Goal: Ask a question

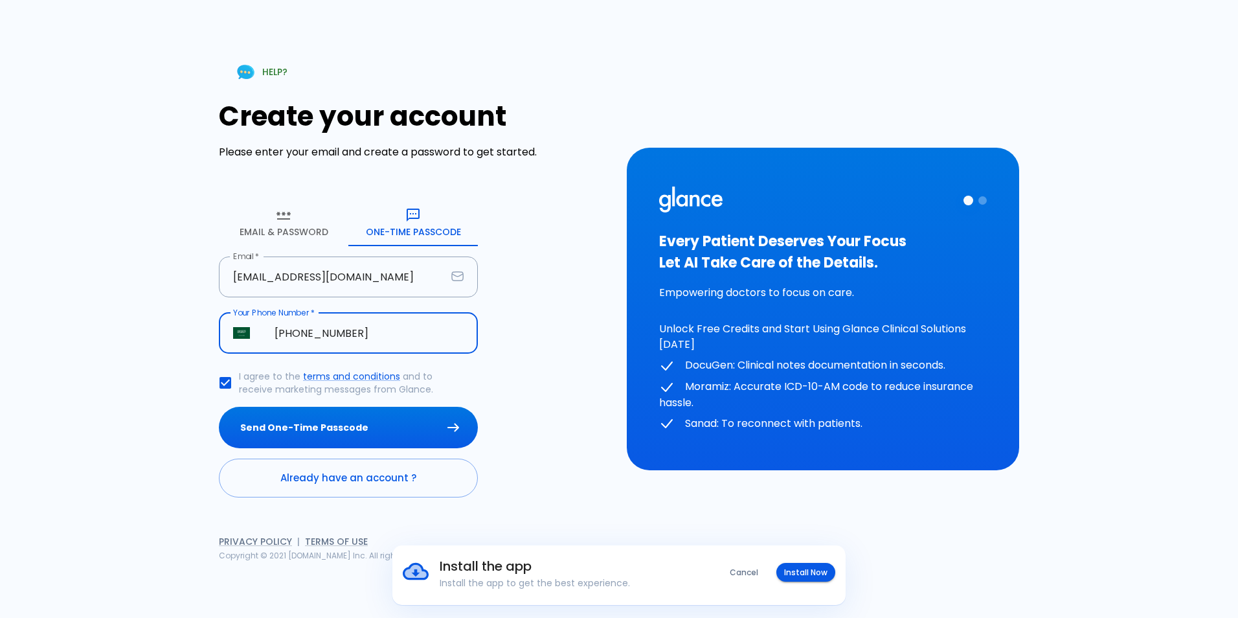
type input "[PHONE_NUMBER]"
click at [219, 407] on button "Send One-Time Passcode" at bounding box center [348, 428] width 259 height 42
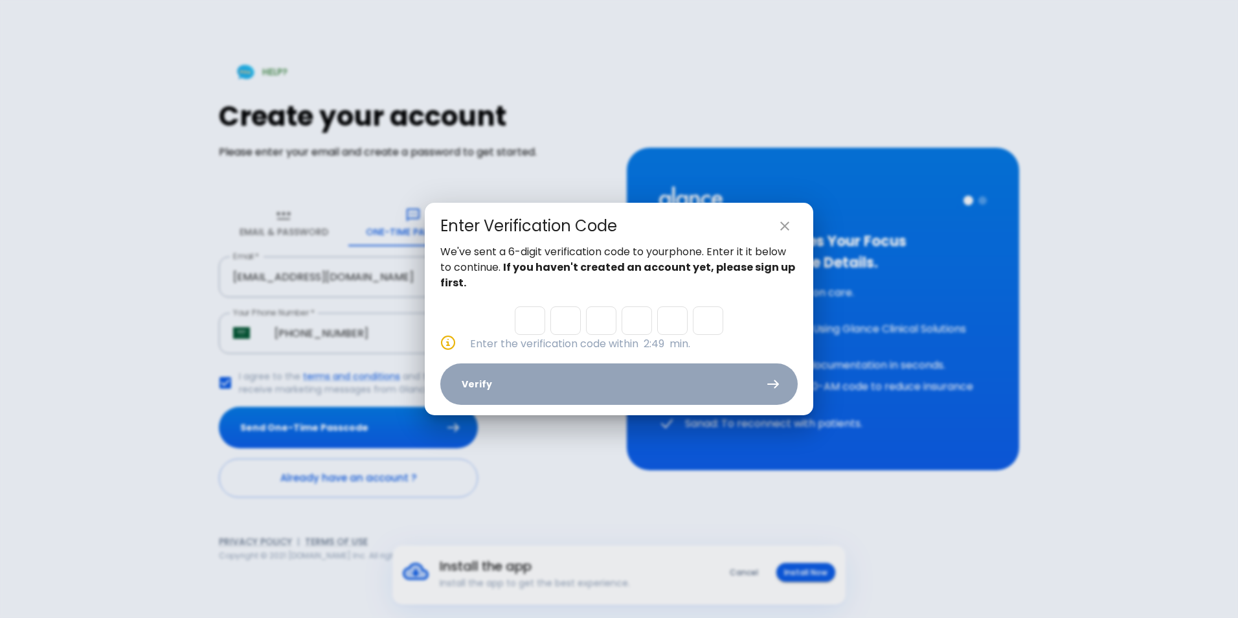
type input "9"
type input "7"
type input "0"
type input "4"
type input "1"
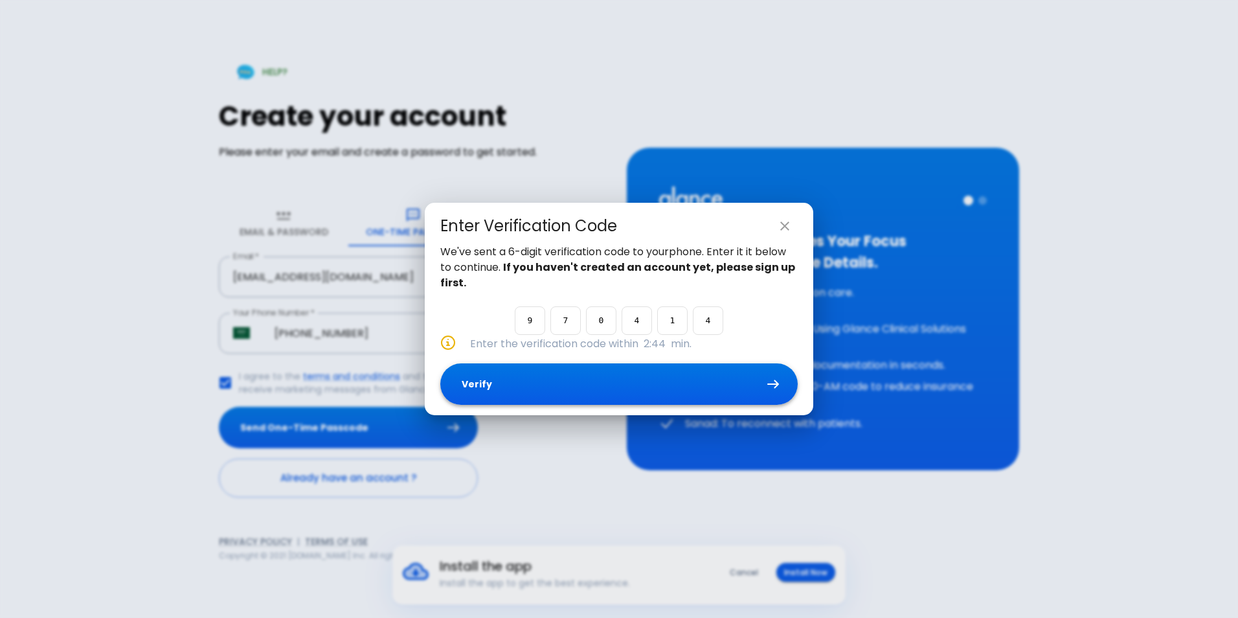
type input "4"
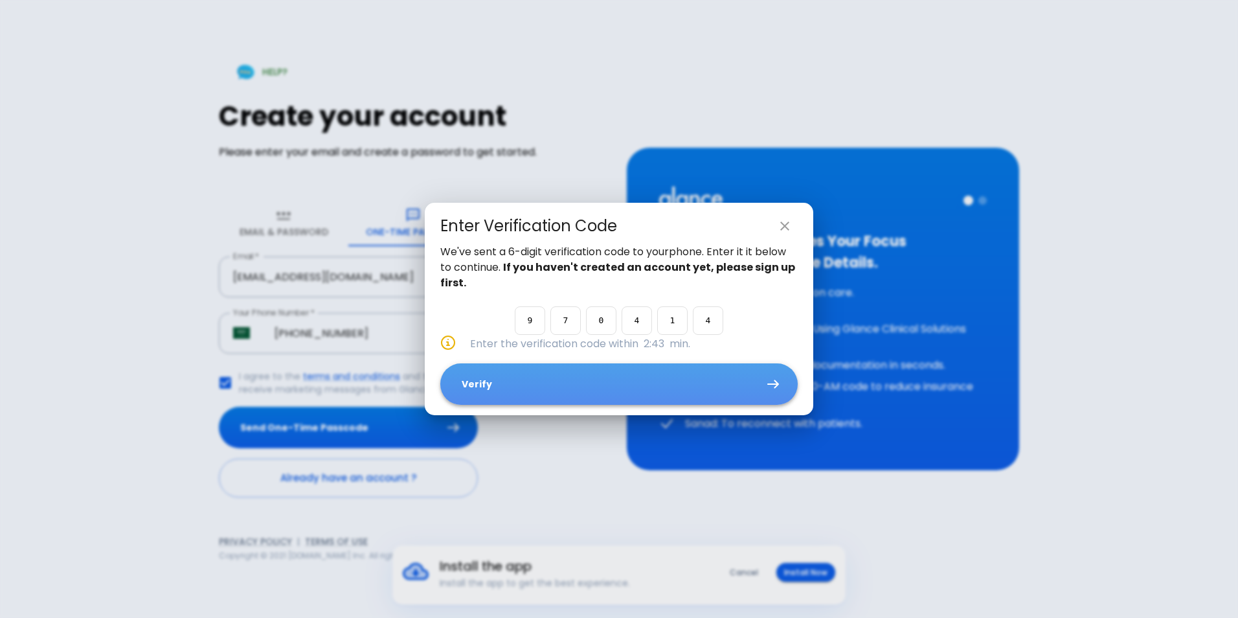
click at [716, 395] on button "Verify" at bounding box center [618, 384] width 357 height 42
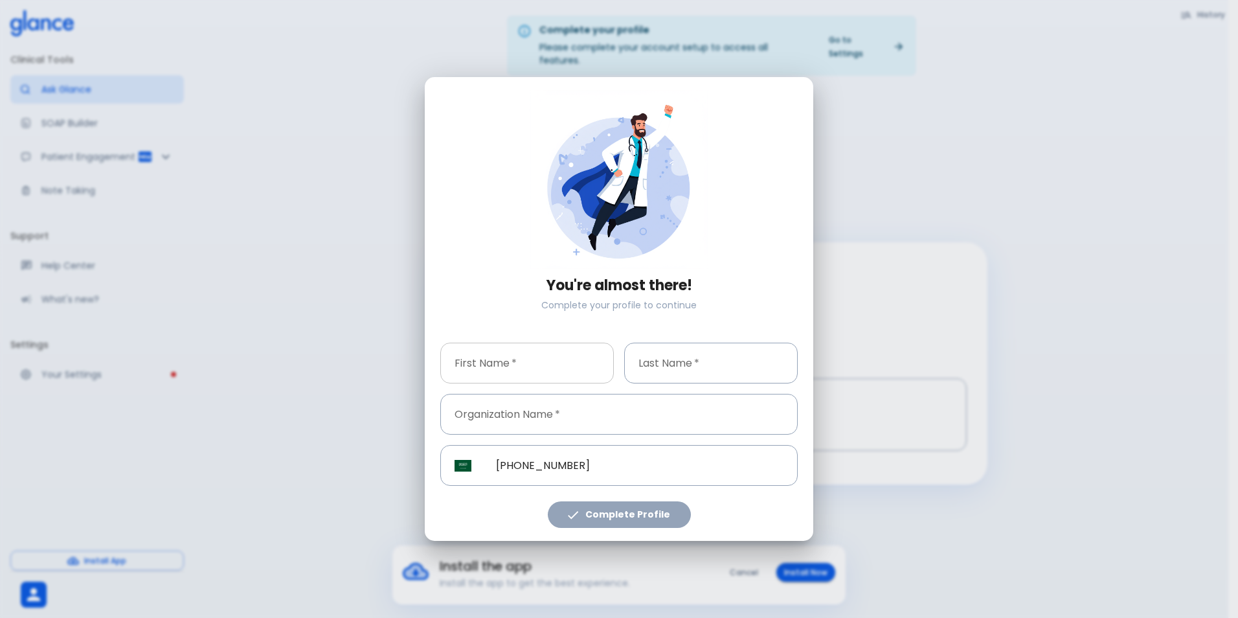
click at [587, 368] on input "First Name   *" at bounding box center [527, 362] width 174 height 41
type input "Mofeed"
type input "Alhashim"
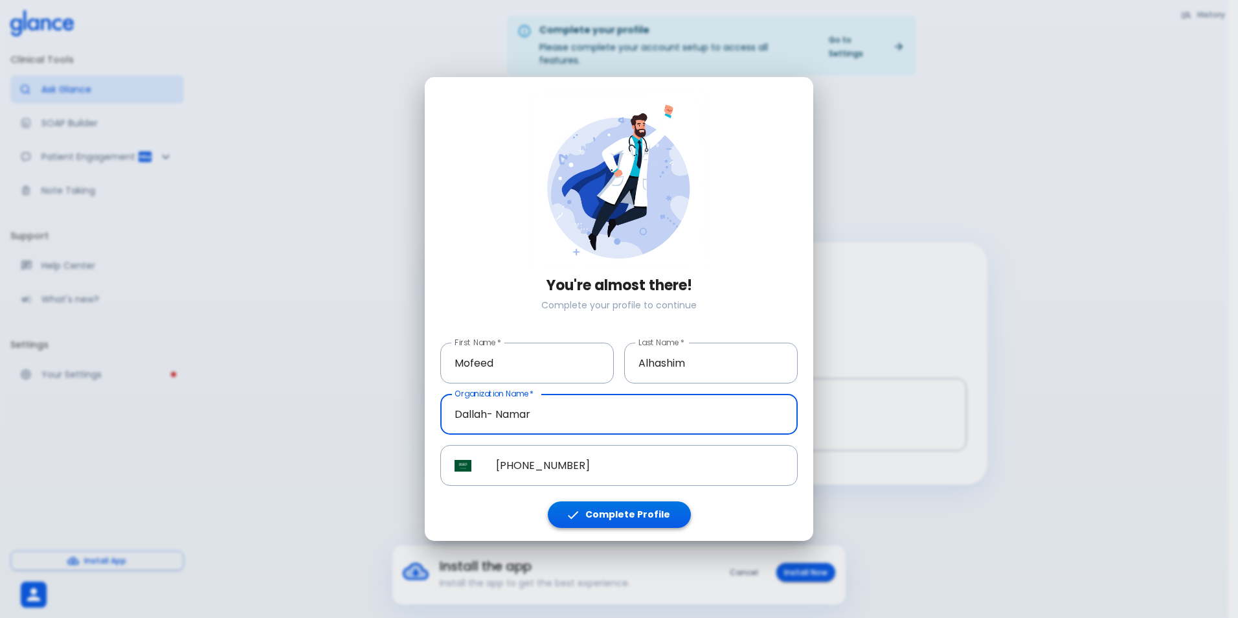
type input "Dallah- Namar"
click at [631, 515] on button "Complete Profile" at bounding box center [619, 514] width 143 height 27
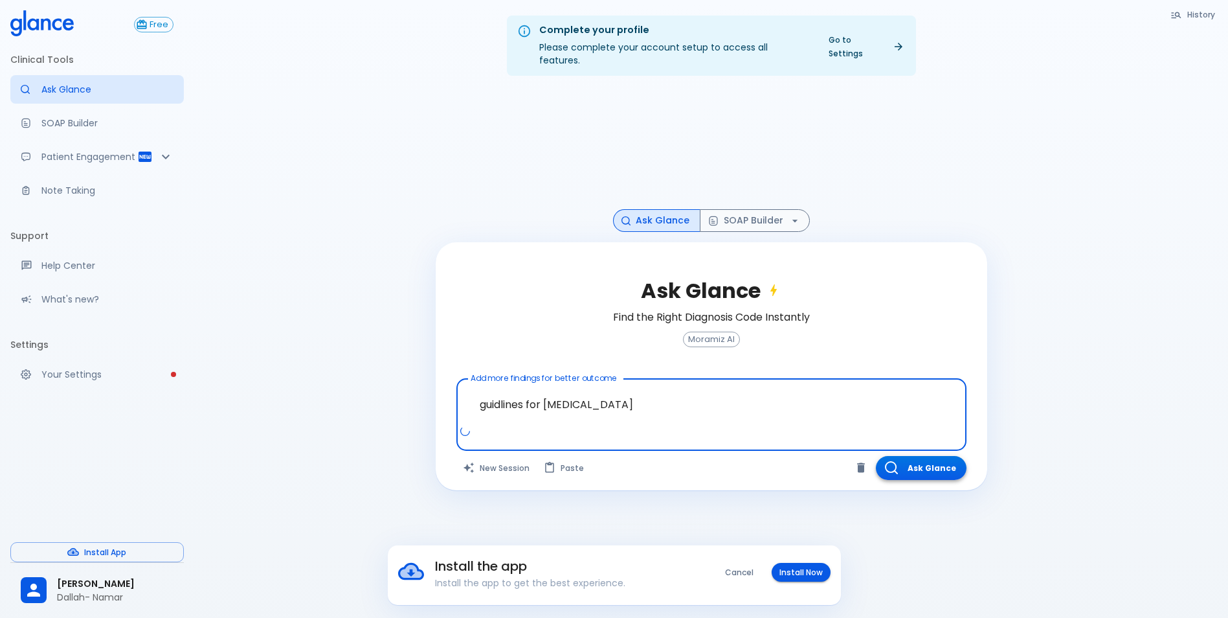
type textarea "guidlines for [MEDICAL_DATA]"
click at [936, 456] on button "Ask Glance" at bounding box center [921, 468] width 91 height 24
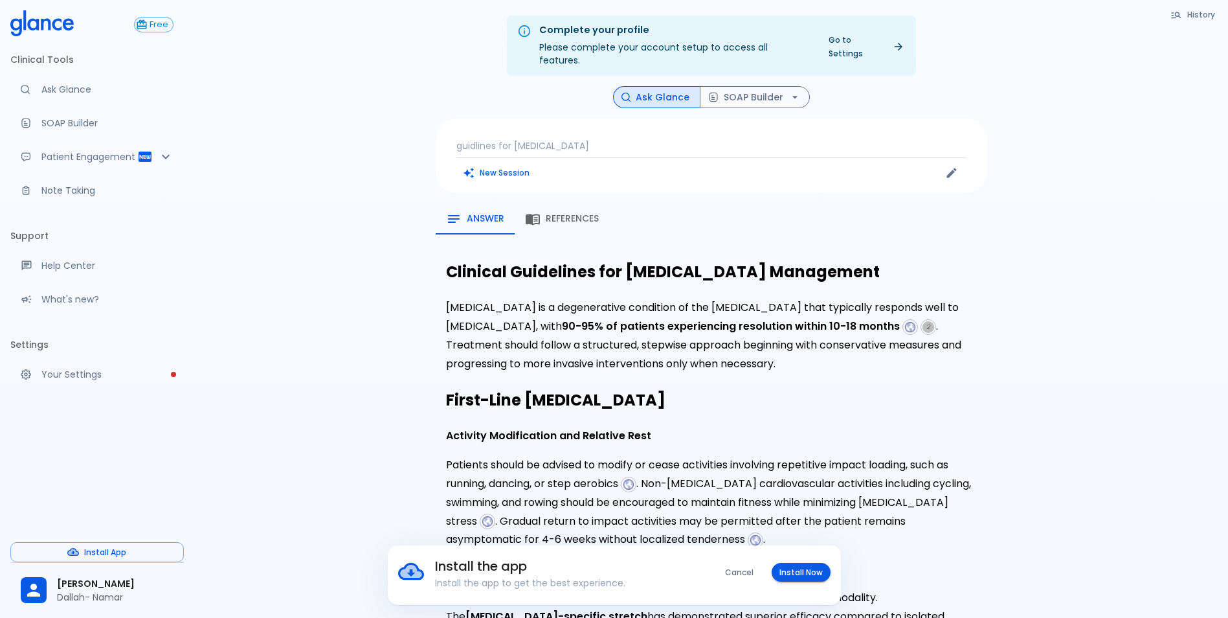
click at [794, 575] on button "Install Now" at bounding box center [801, 572] width 59 height 19
